Goal: Register for event/course

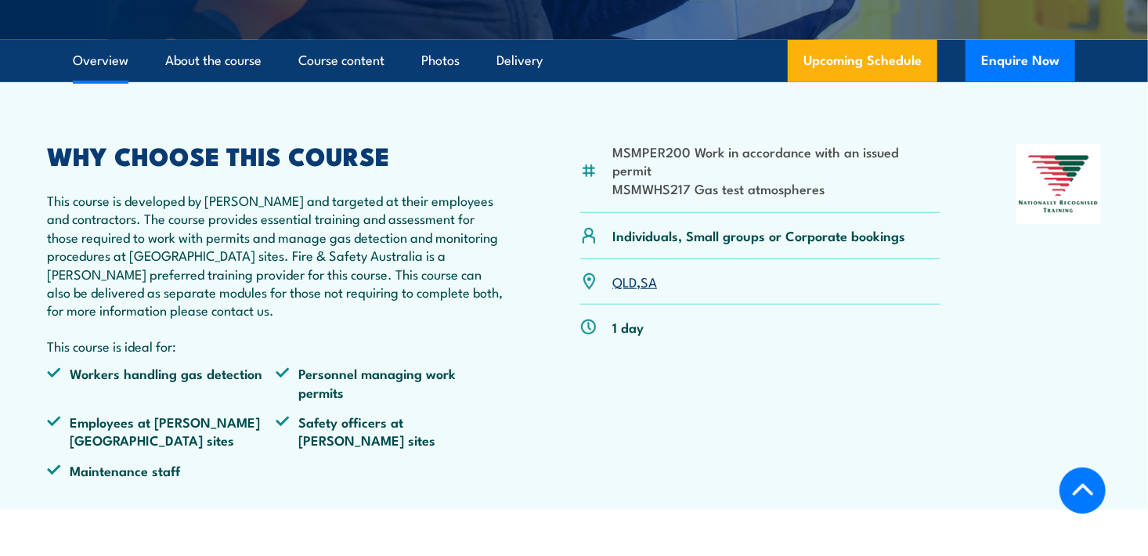
scroll to position [448, 0]
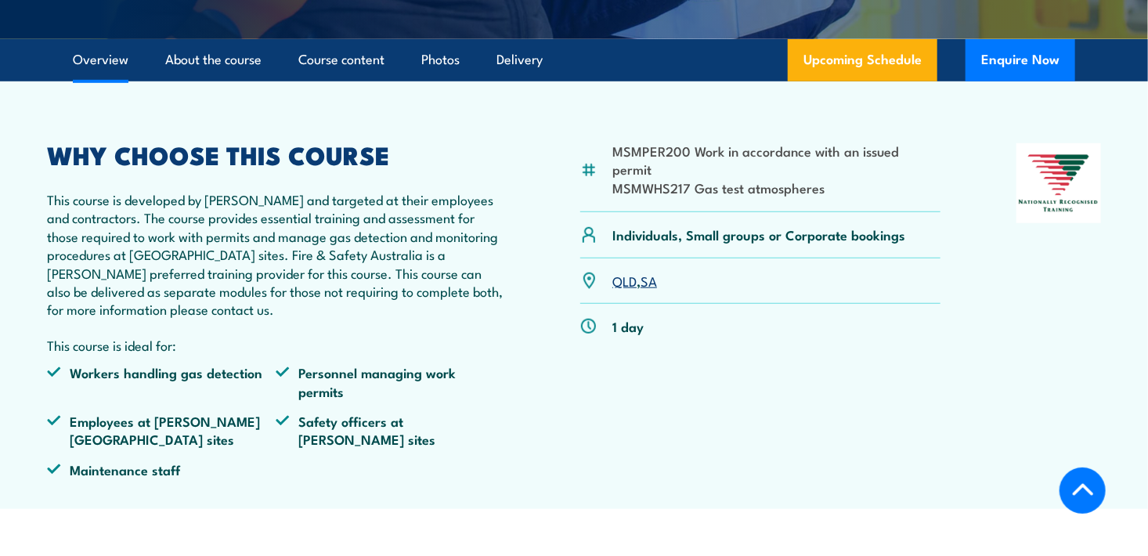
click at [616, 271] on link "QLD" at bounding box center [624, 280] width 24 height 19
